Goal: Find specific page/section: Find specific page/section

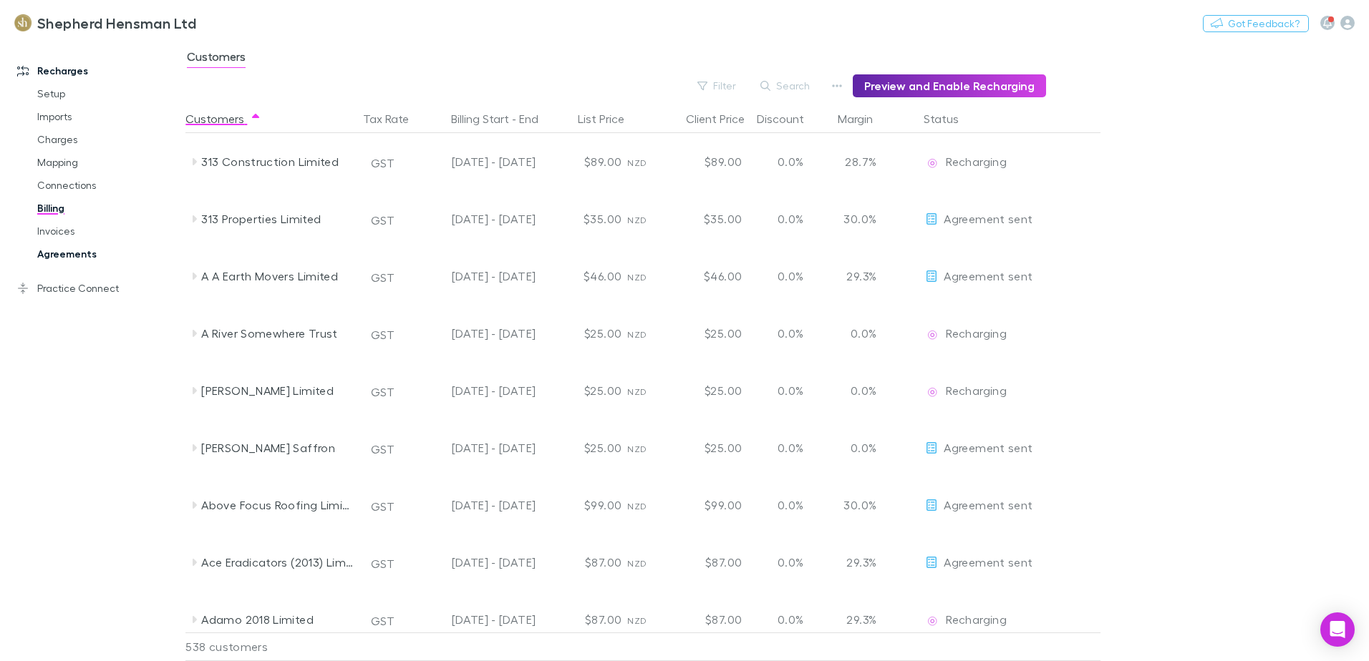
click at [82, 255] on link "Agreements" at bounding box center [108, 254] width 170 height 23
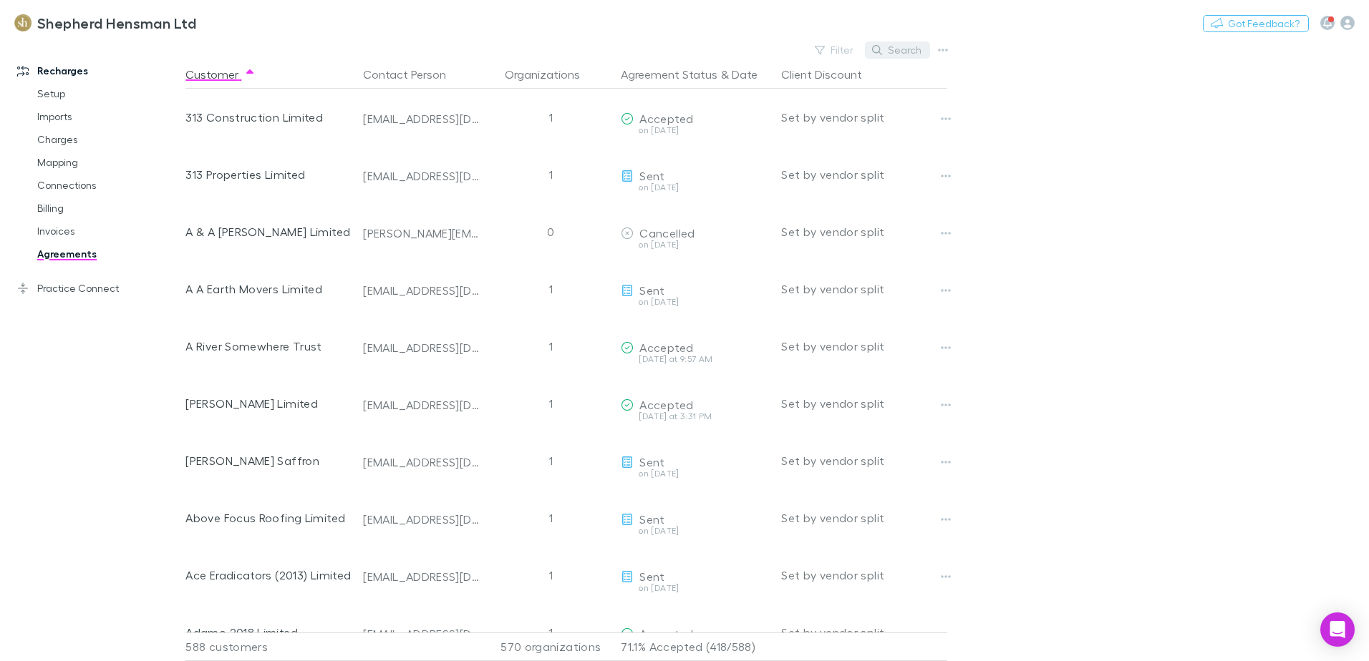
click at [904, 50] on button "Search" at bounding box center [897, 50] width 65 height 17
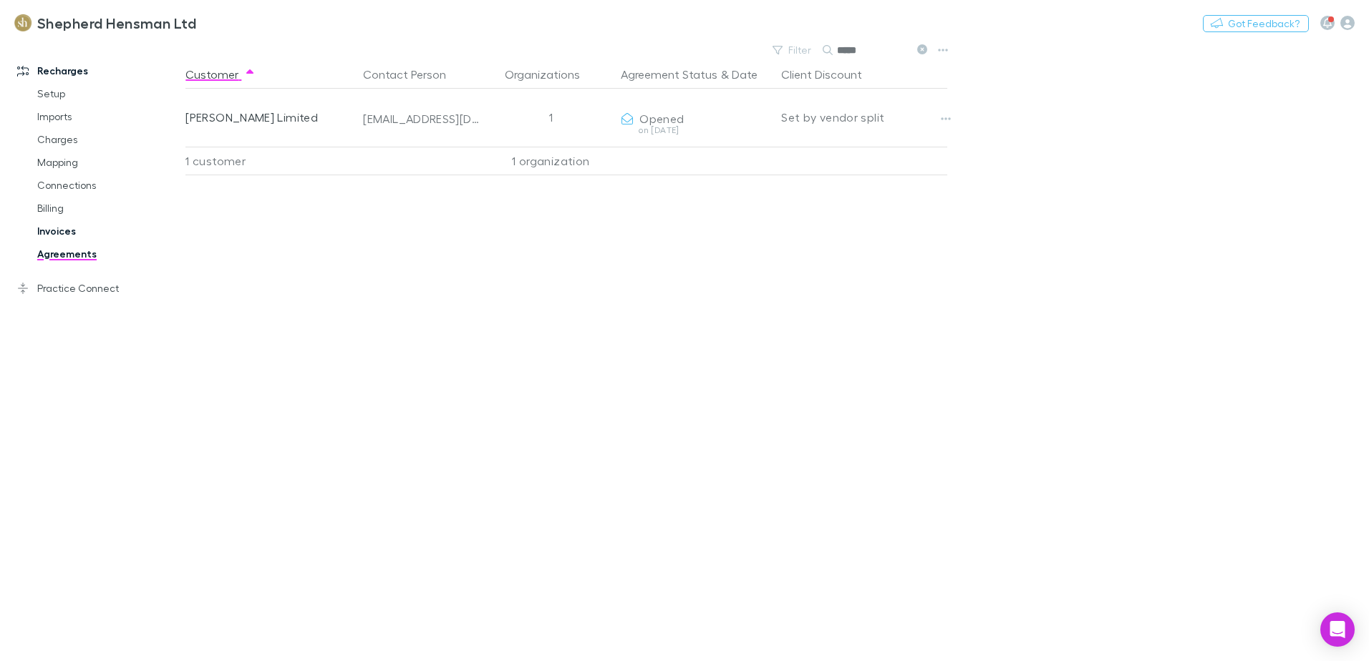
type input "*****"
click at [54, 233] on link "Invoices" at bounding box center [108, 231] width 170 height 23
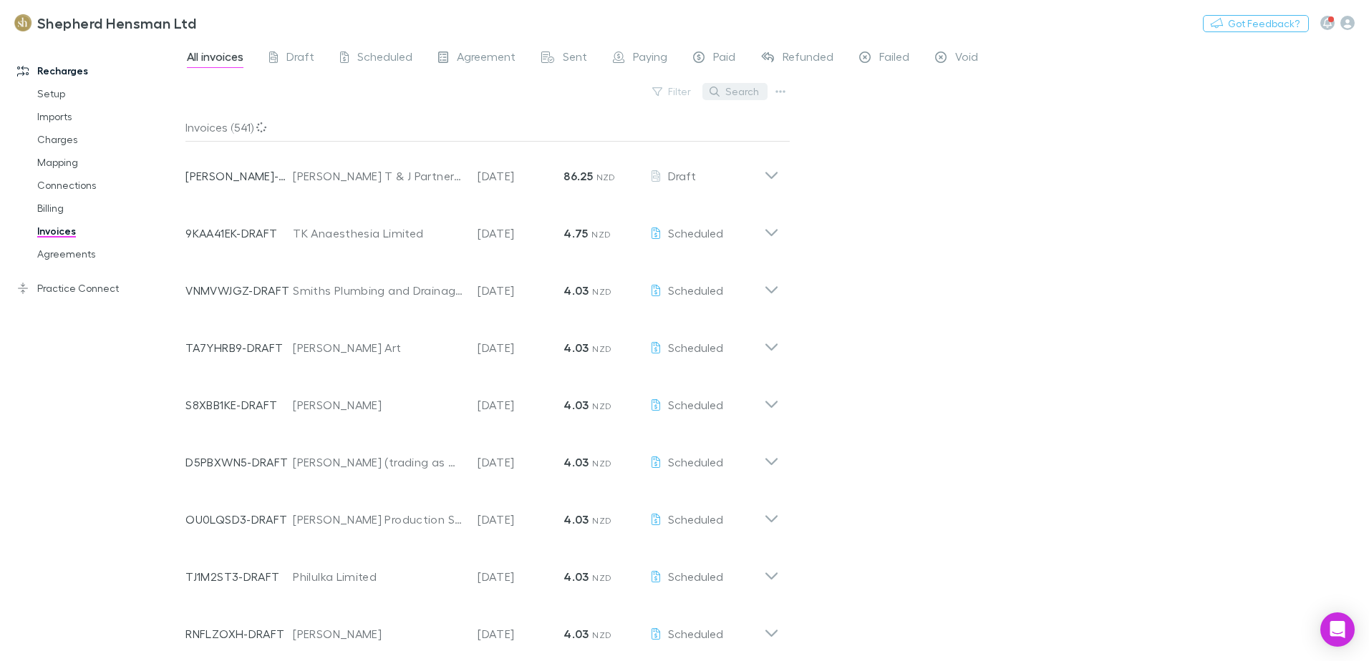
click at [734, 94] on button "Search" at bounding box center [734, 91] width 65 height 17
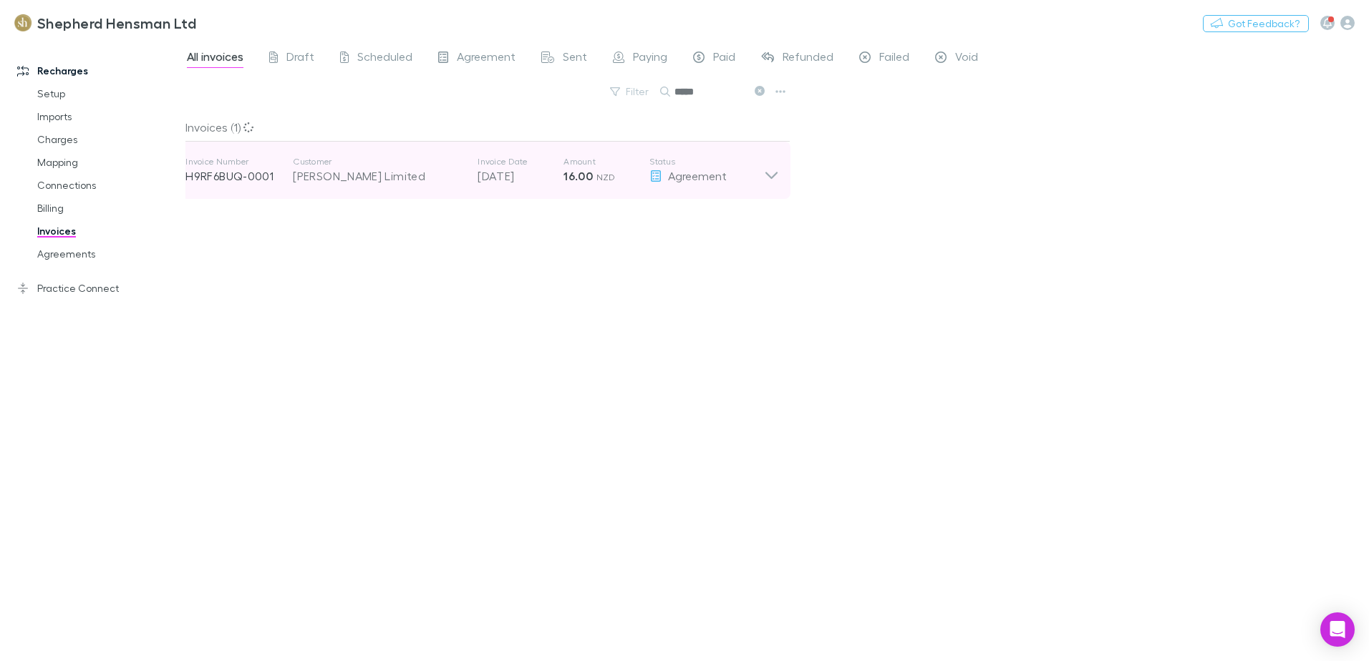
type input "*****"
click at [779, 175] on icon at bounding box center [771, 170] width 15 height 29
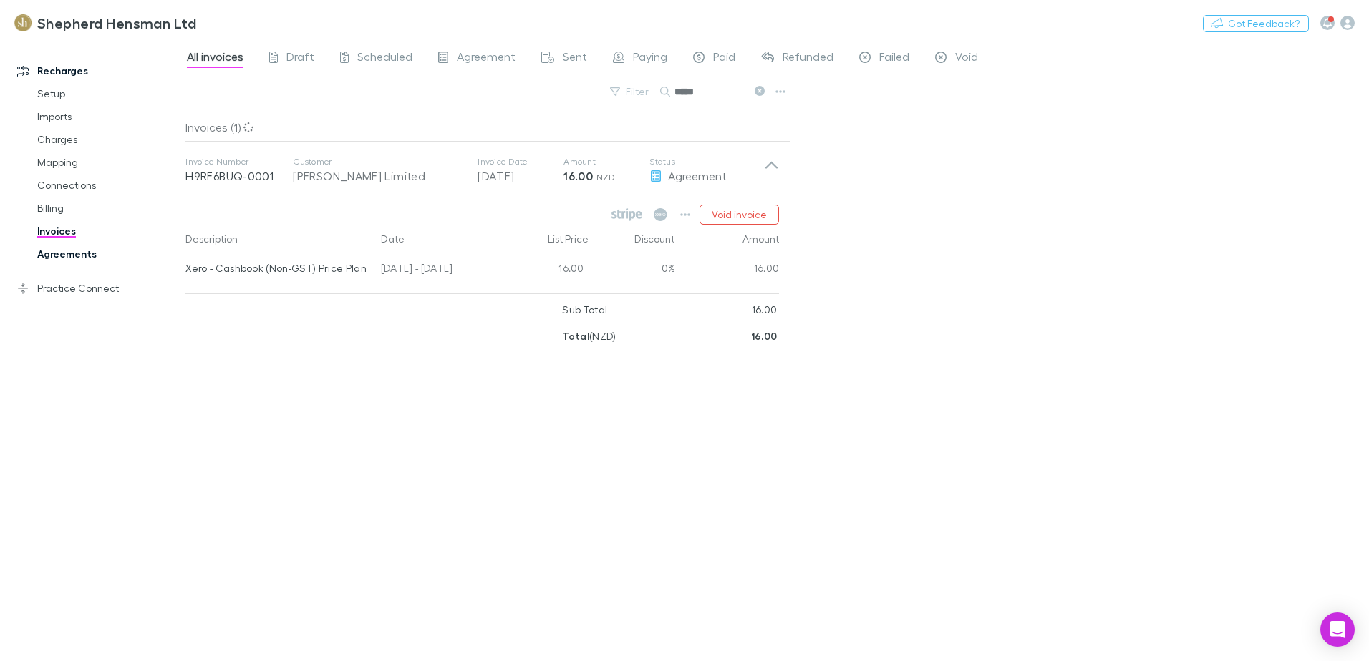
click at [72, 256] on link "Agreements" at bounding box center [108, 254] width 170 height 23
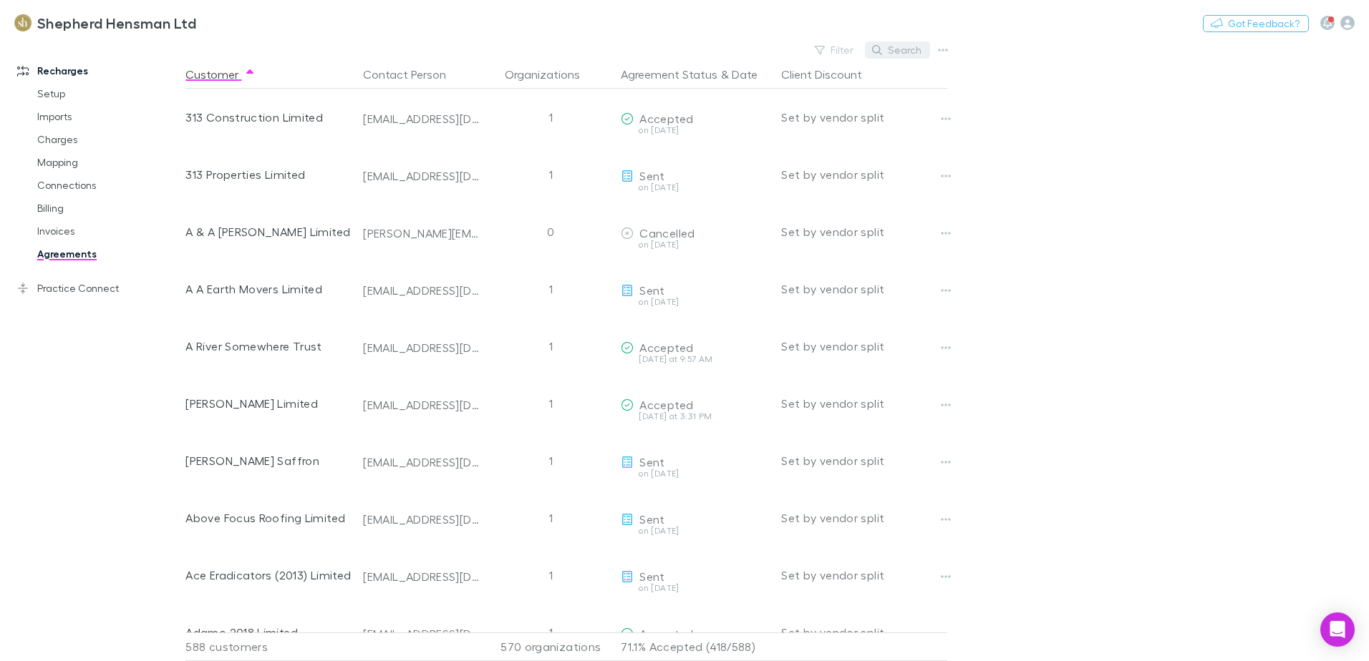
click at [901, 52] on button "Search" at bounding box center [897, 50] width 65 height 17
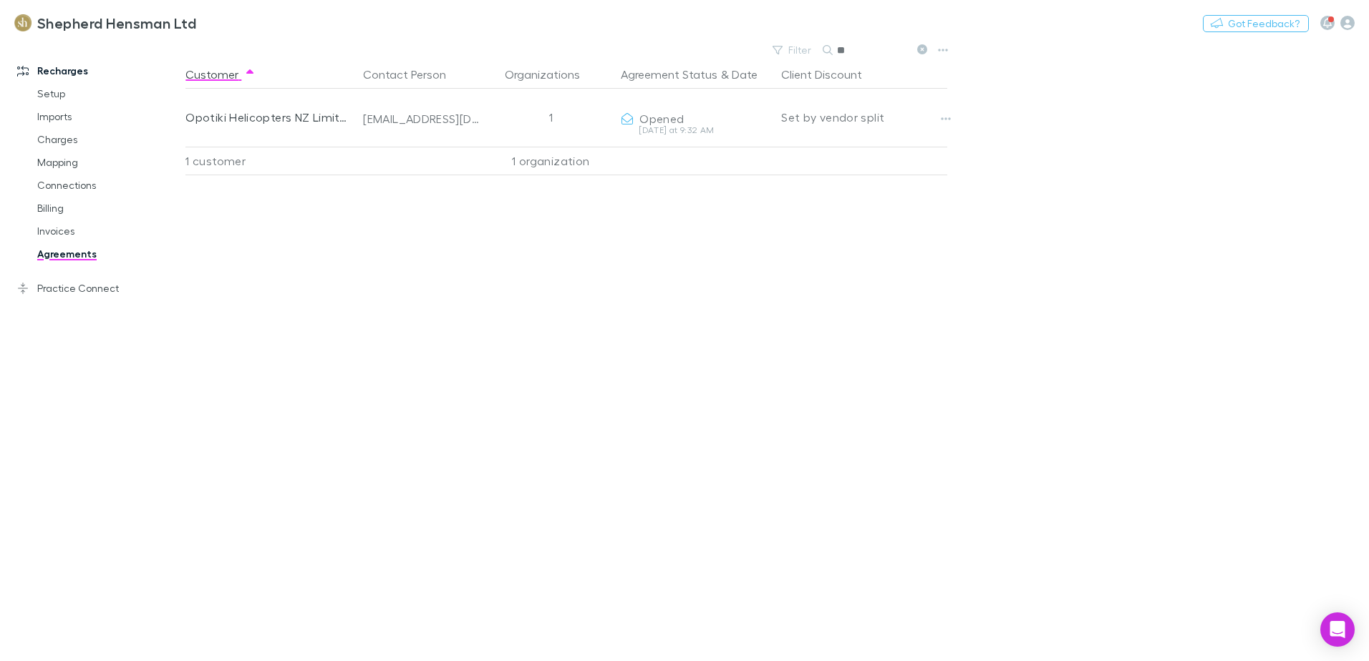
type input "*"
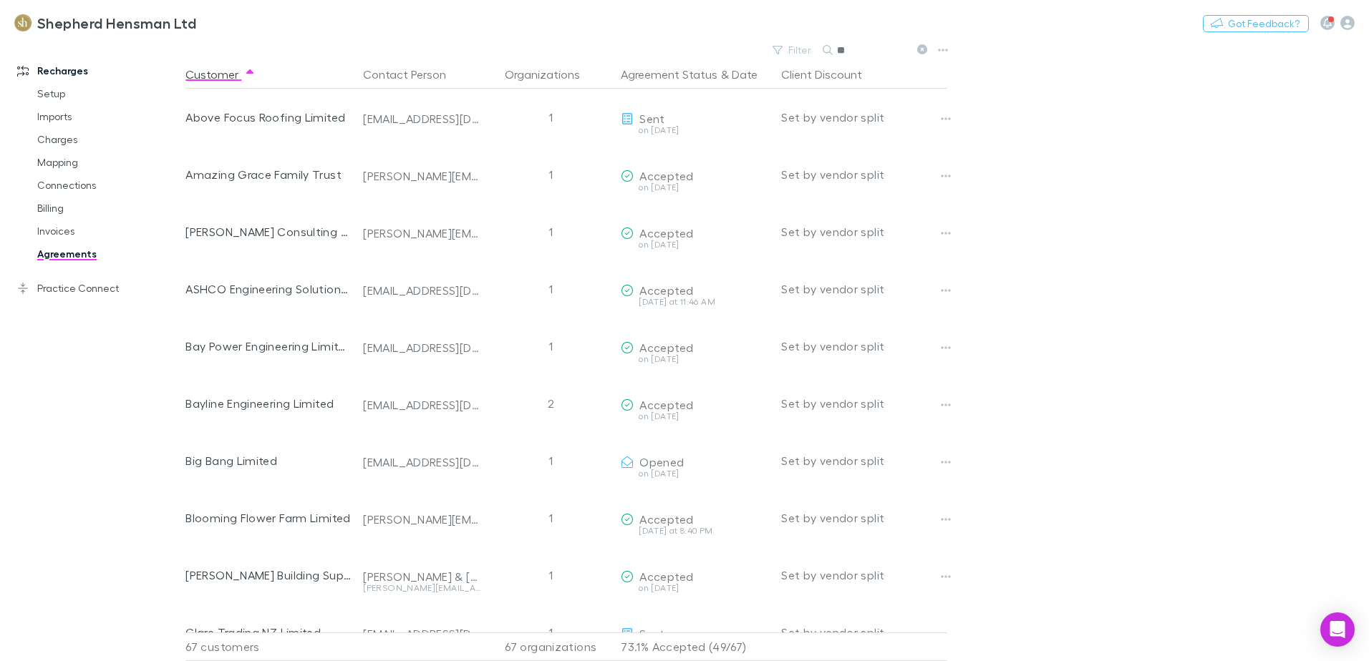
type input "*"
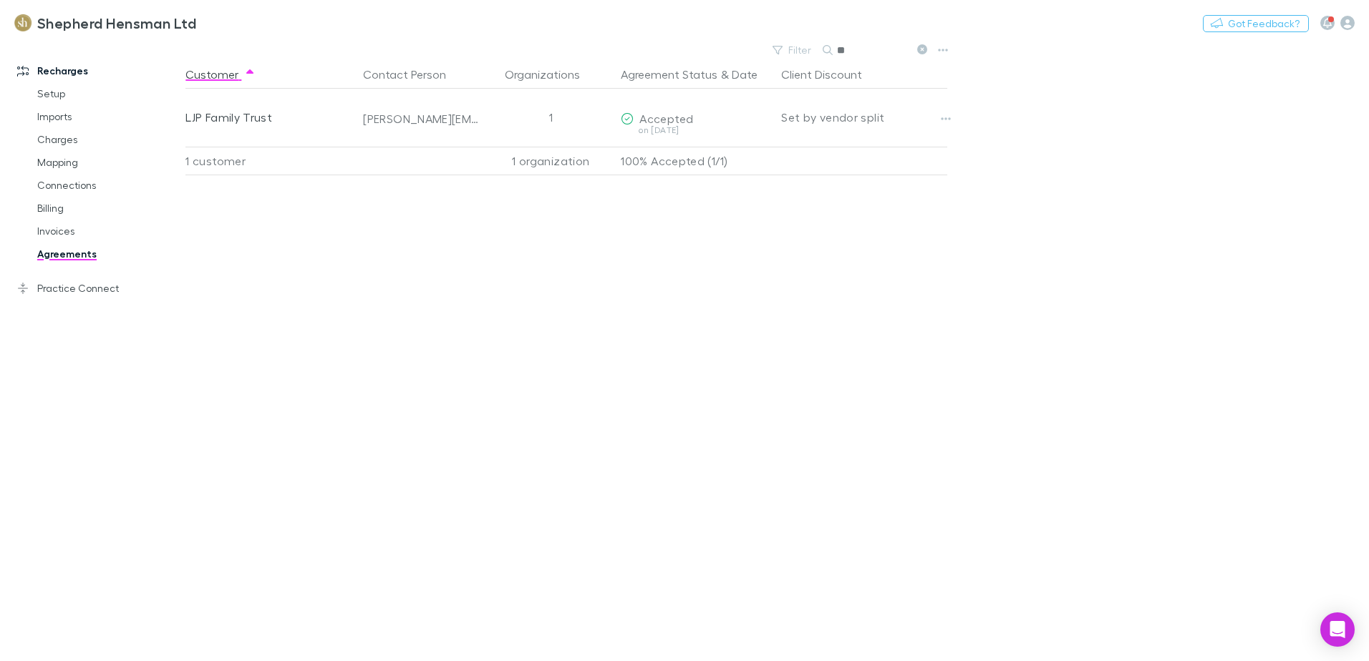
type input "*"
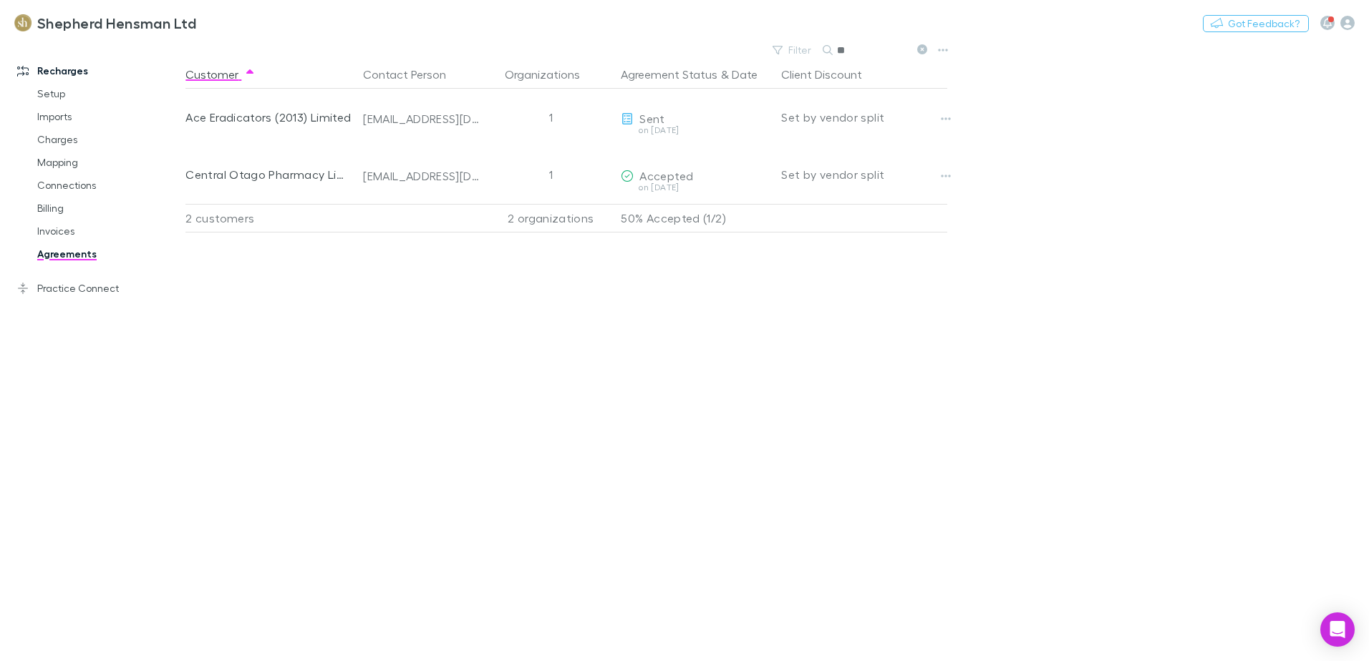
type input "*"
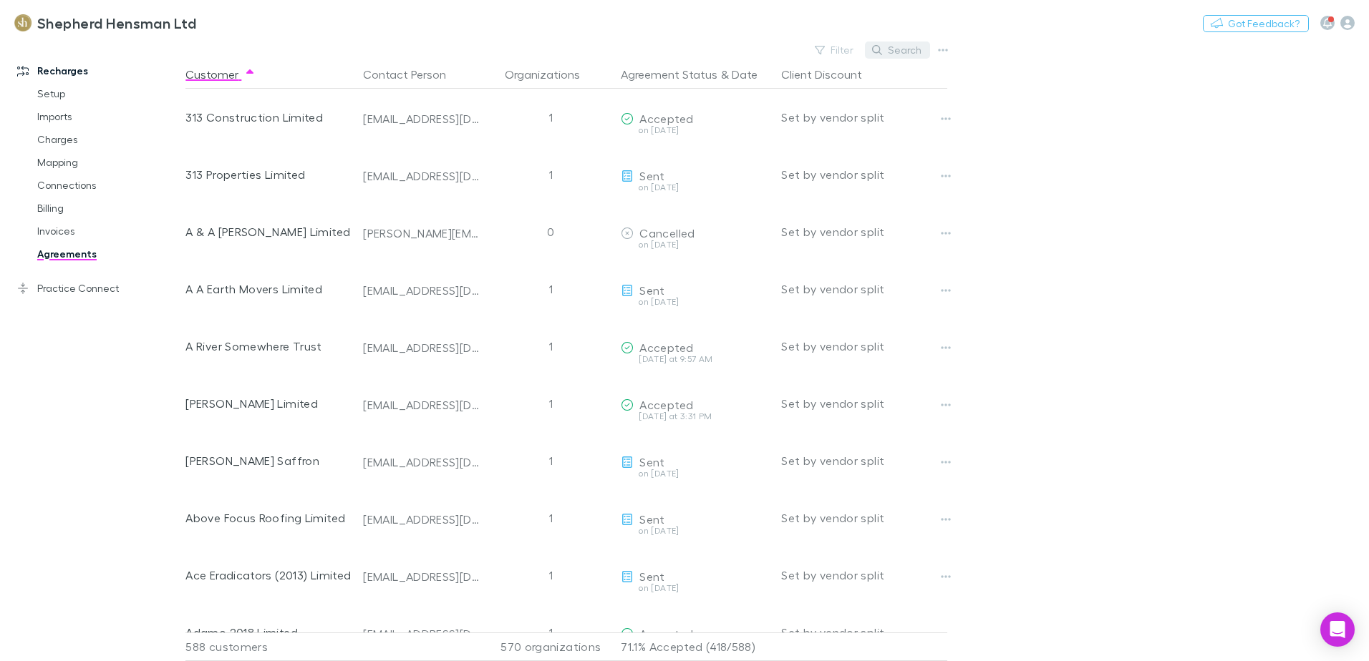
click at [896, 48] on button "Search" at bounding box center [897, 50] width 65 height 17
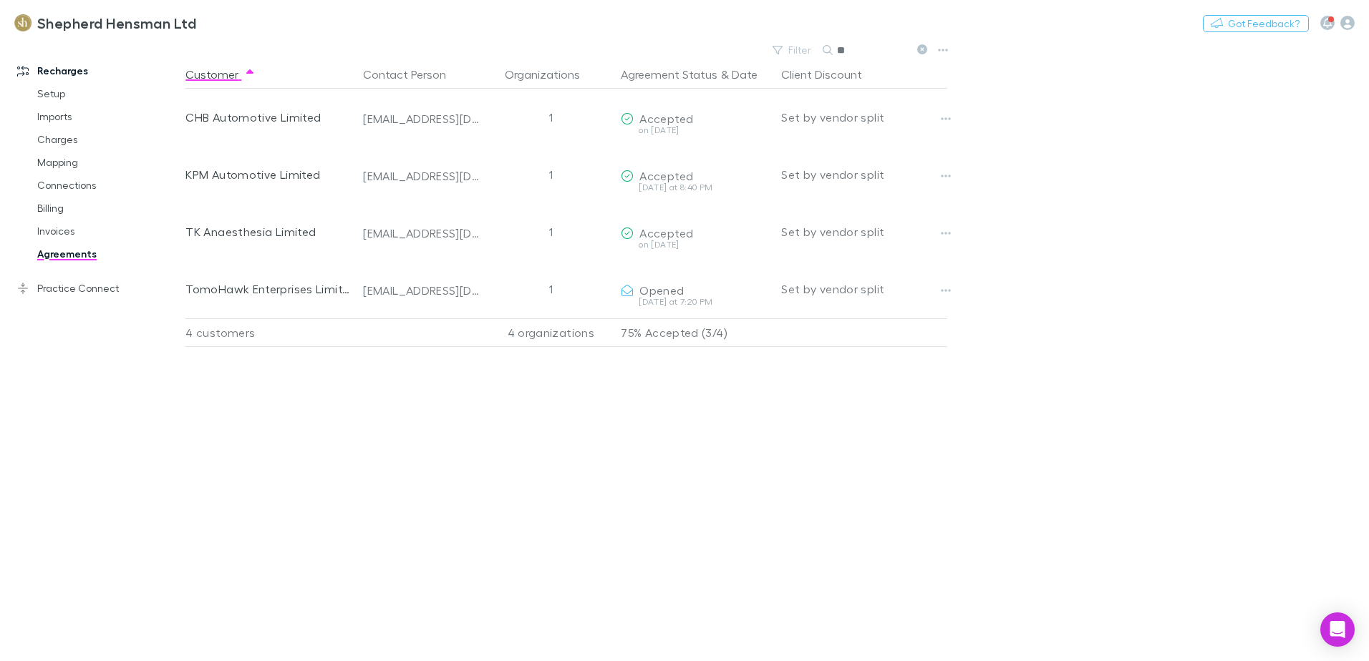
type input "*"
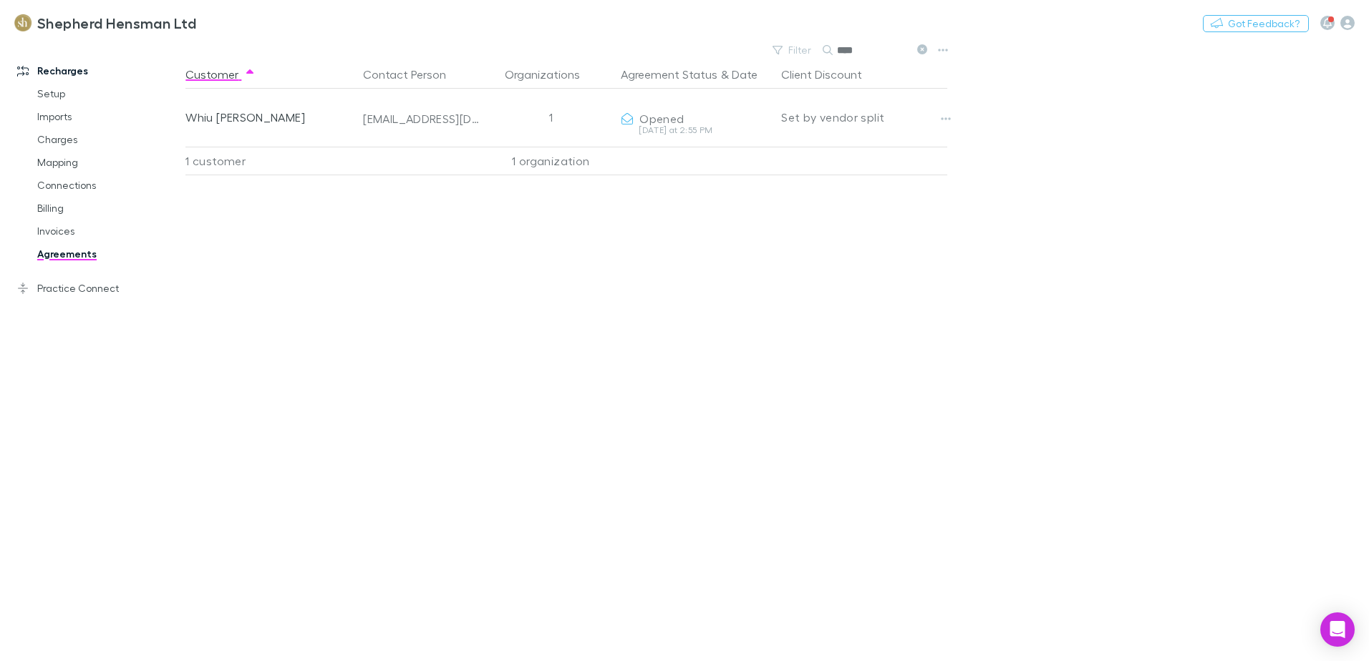
type input "****"
